Goal: Information Seeking & Learning: Learn about a topic

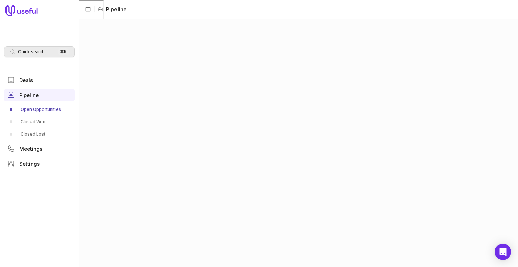
click at [20, 51] on span "Quick search..." at bounding box center [32, 51] width 29 height 5
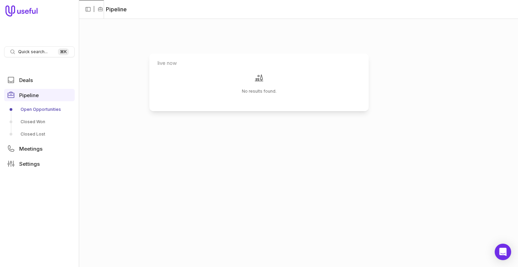
click at [167, 61] on input "live now" at bounding box center [259, 63] width 214 height 14
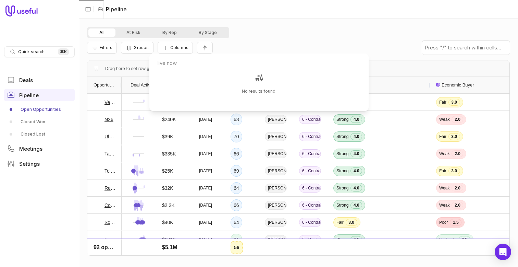
click at [167, 61] on input "live now" at bounding box center [259, 63] width 214 height 14
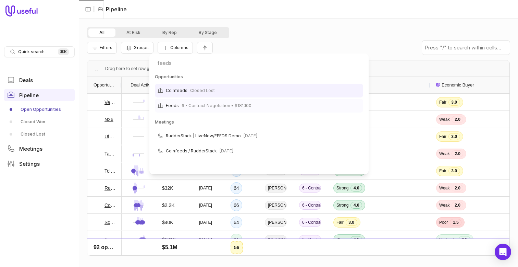
type input "feeds"
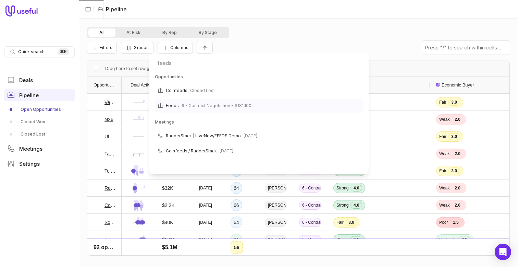
click at [241, 101] on span "6 - Contract Negotiation • $181,100" at bounding box center [217, 105] width 70 height 8
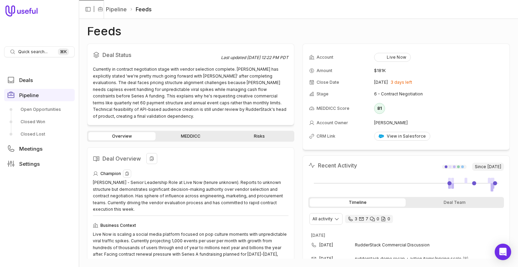
scroll to position [203, 0]
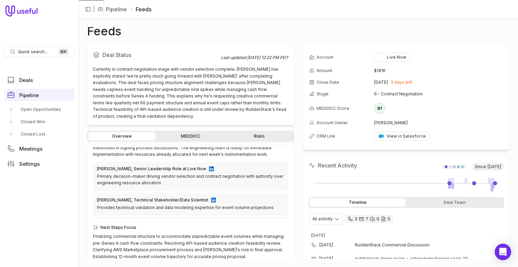
click at [206, 132] on link "MEDDICC" at bounding box center [190, 136] width 67 height 8
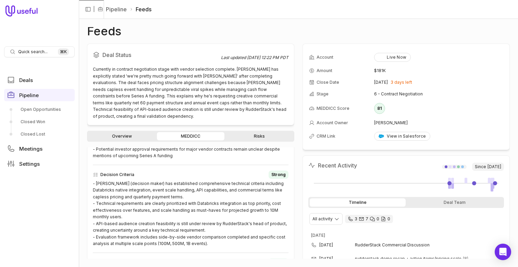
scroll to position [218, 0]
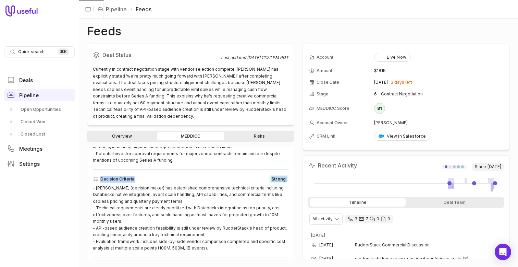
drag, startPoint x: 214, startPoint y: 238, endPoint x: 91, endPoint y: 173, distance: 139.7
copy div "Decision Criteria Strong"
click at [150, 221] on div "- [PERSON_NAME] (decision maker) has established comprehensive technical criter…" at bounding box center [191, 217] width 196 height 67
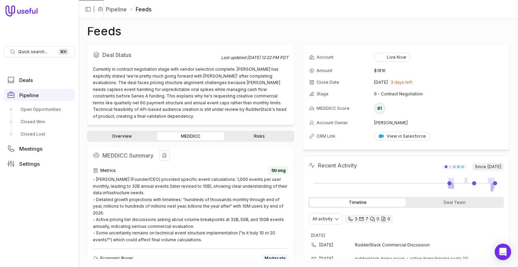
scroll to position [54, 0]
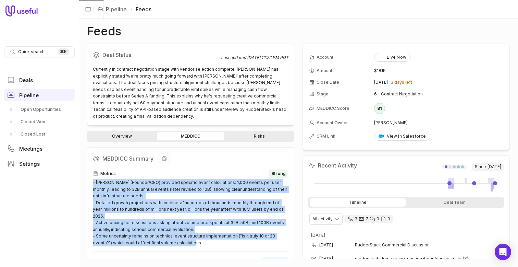
drag, startPoint x: 205, startPoint y: 228, endPoint x: 87, endPoint y: 175, distance: 129.0
copy div "- [PERSON_NAME] (Founder/CEO) provided specific event calculations: 1,000 event…"
